Goal: Transaction & Acquisition: Purchase product/service

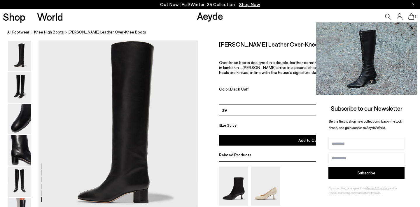
scroll to position [1021, 0]
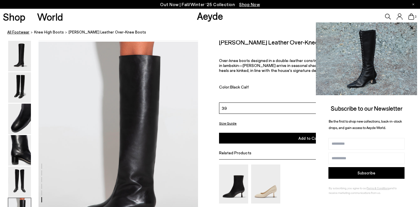
click at [12, 31] on link "All Footwear" at bounding box center [18, 32] width 22 height 6
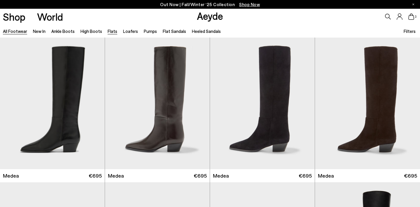
click at [110, 33] on link "Flats" at bounding box center [113, 31] width 10 height 5
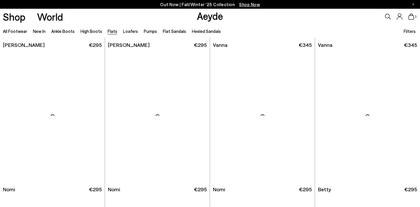
scroll to position [319, 0]
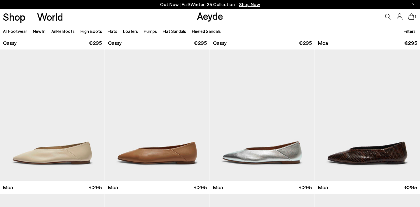
scroll to position [1072, 0]
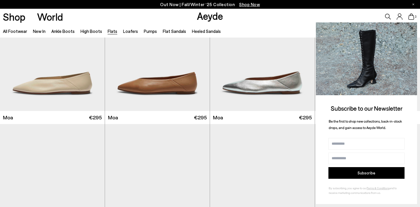
click at [409, 27] on icon at bounding box center [412, 28] width 8 height 8
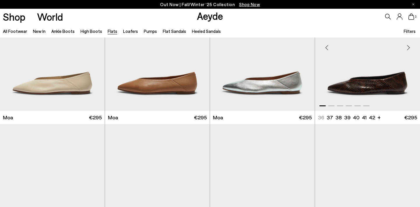
click at [345, 99] on img "1 / 6" at bounding box center [367, 46] width 105 height 132
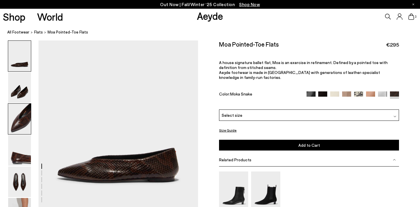
click at [18, 112] on img at bounding box center [19, 119] width 23 height 31
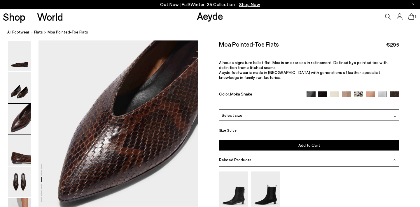
scroll to position [433, 0]
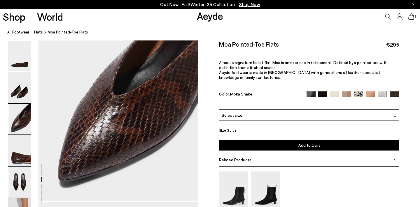
click at [21, 179] on img at bounding box center [19, 182] width 23 height 31
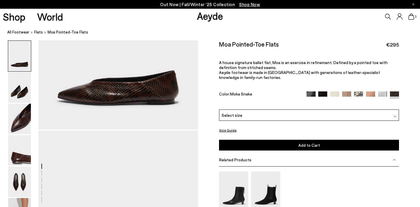
scroll to position [0, 0]
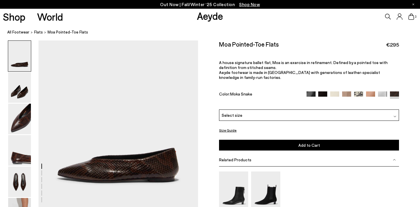
click at [311, 110] on div "Select size" at bounding box center [309, 115] width 180 height 11
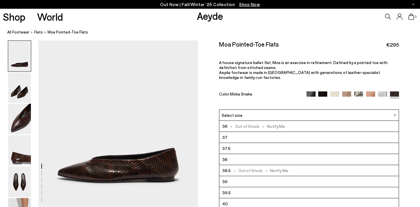
click at [257, 177] on li "39" at bounding box center [308, 181] width 179 height 11
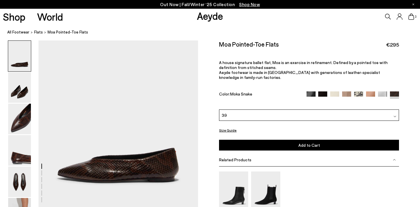
click at [282, 143] on button "Add to Cart Select a Size First" at bounding box center [309, 145] width 180 height 11
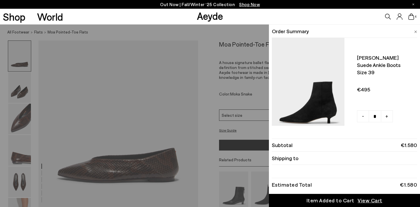
click at [412, 18] on icon at bounding box center [411, 16] width 6 height 6
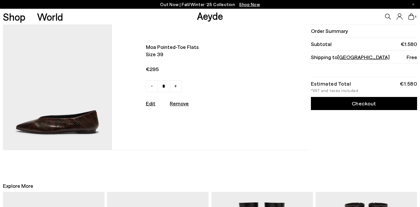
scroll to position [272, 0]
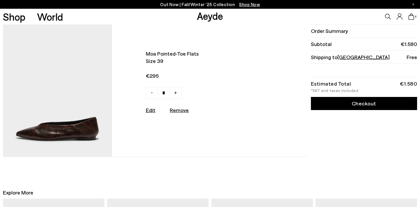
click at [151, 95] on span "-" at bounding box center [152, 92] width 2 height 7
type input "*"
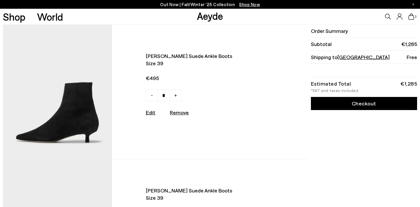
scroll to position [0, 0]
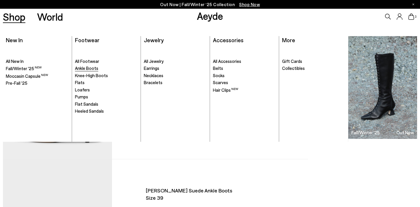
click at [92, 69] on span "Ankle Boots" at bounding box center [86, 68] width 23 height 5
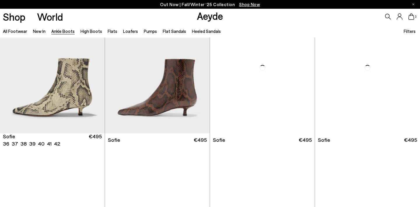
scroll to position [614, 0]
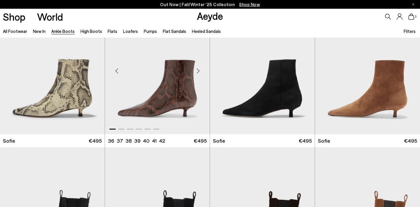
click at [197, 74] on div "Next slide" at bounding box center [197, 70] width 17 height 17
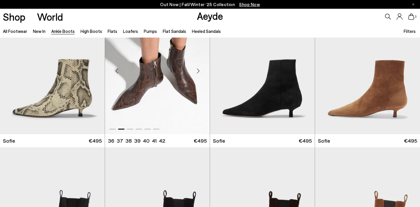
click at [196, 74] on div "Next slide" at bounding box center [197, 70] width 17 height 17
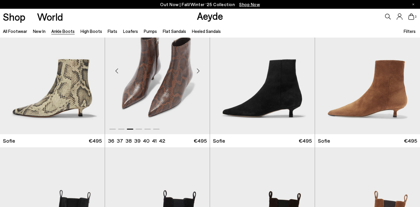
click at [196, 74] on div "Next slide" at bounding box center [197, 70] width 17 height 17
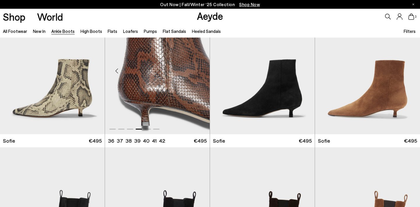
click at [196, 74] on div "Next slide" at bounding box center [197, 70] width 17 height 17
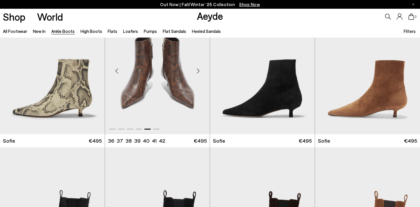
click at [196, 74] on div "Next slide" at bounding box center [197, 70] width 17 height 17
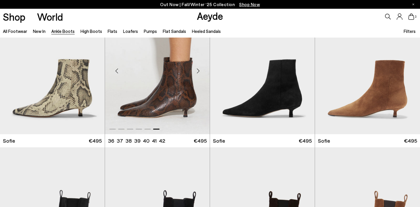
click at [196, 74] on div "Next slide" at bounding box center [197, 70] width 17 height 17
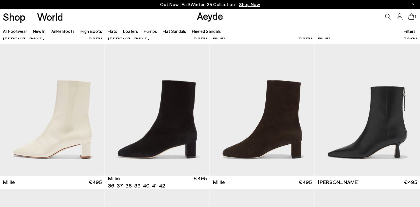
scroll to position [1165, 0]
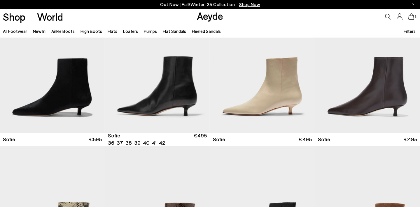
scroll to position [477, 0]
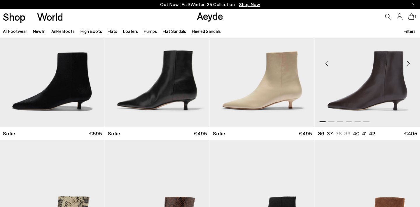
click at [409, 65] on div "Next slide" at bounding box center [408, 63] width 17 height 17
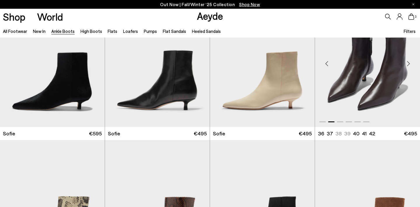
click at [409, 65] on div "Next slide" at bounding box center [408, 63] width 17 height 17
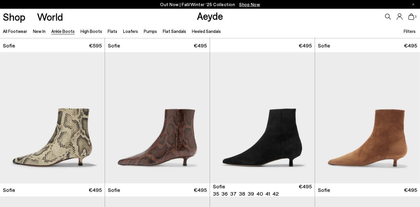
scroll to position [575, 0]
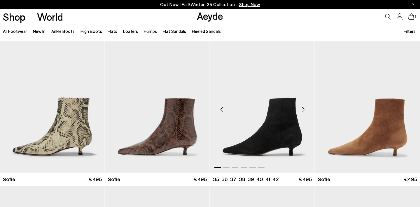
click at [302, 111] on div "Next slide" at bounding box center [302, 109] width 17 height 17
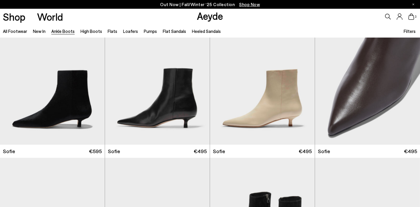
scroll to position [447, 0]
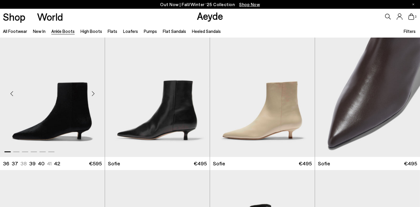
click at [94, 92] on div "Next slide" at bounding box center [92, 93] width 17 height 17
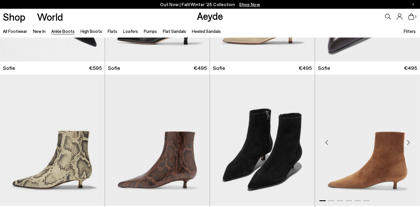
scroll to position [591, 0]
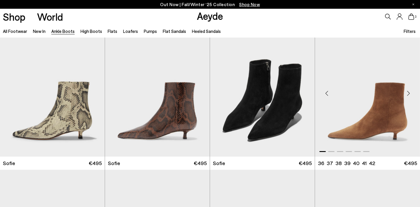
click at [409, 94] on div "Next slide" at bounding box center [408, 93] width 17 height 17
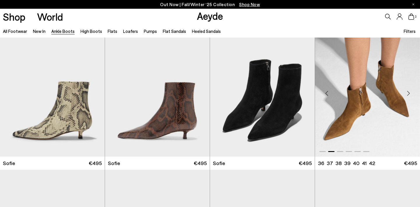
click at [408, 94] on div "Next slide" at bounding box center [408, 93] width 17 height 17
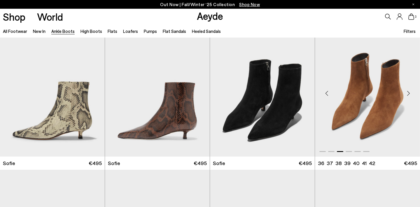
click at [364, 93] on img "3 / 6" at bounding box center [367, 91] width 105 height 132
